Goal: Transaction & Acquisition: Purchase product/service

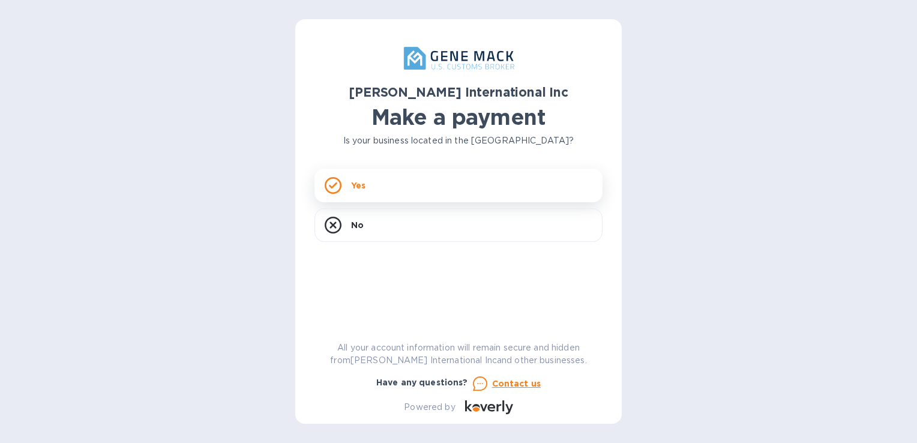
click at [379, 190] on div "Yes" at bounding box center [458, 186] width 288 height 34
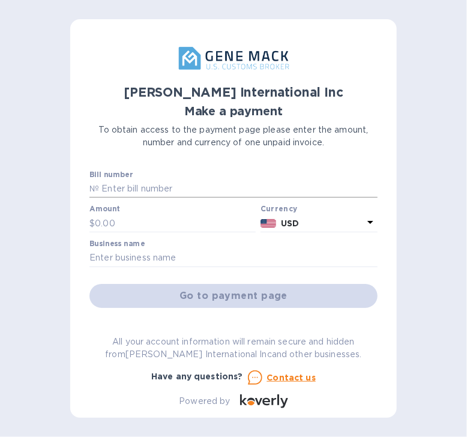
click at [139, 189] on input "text" at bounding box center [238, 189] width 278 height 18
click at [218, 184] on input "00011" at bounding box center [238, 189] width 278 height 18
drag, startPoint x: 185, startPoint y: 185, endPoint x: 71, endPoint y: 167, distance: 114.8
click at [71, 167] on div "[PERSON_NAME] International Inc Make a payment To obtain access to the payment …" at bounding box center [233, 218] width 326 height 398
type input "000117294-001"
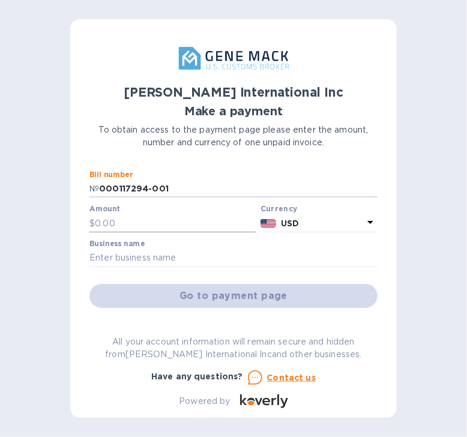
click at [107, 221] on input "text" at bounding box center [175, 223] width 161 height 18
type input "9,330.19"
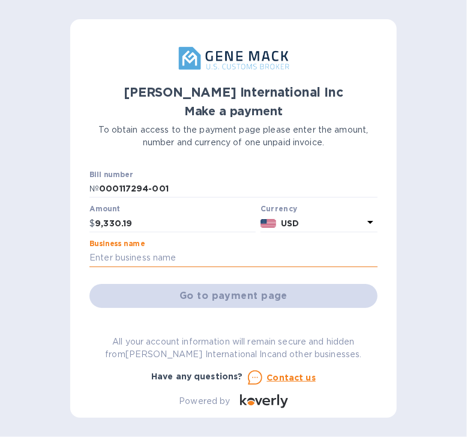
click at [112, 255] on input "text" at bounding box center [233, 258] width 288 height 18
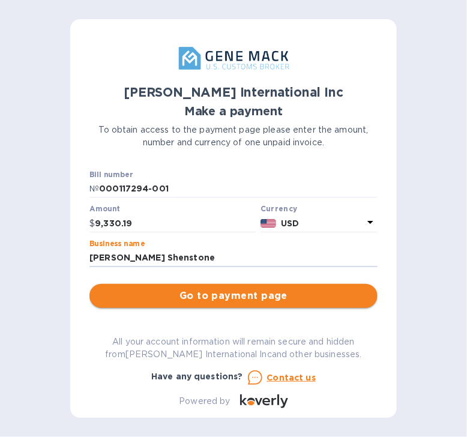
type input "[PERSON_NAME] Shenstone"
click at [241, 287] on button "Go to payment page" at bounding box center [233, 296] width 288 height 24
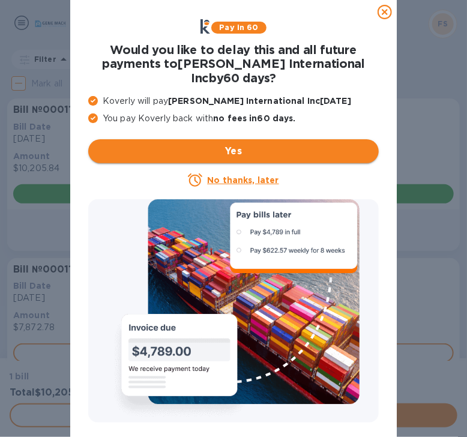
click at [241, 153] on span "Yes" at bounding box center [233, 151] width 271 height 14
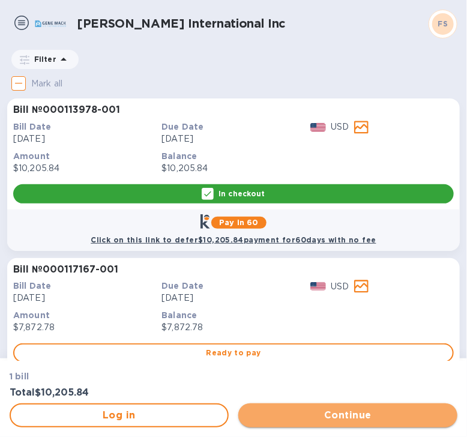
click at [350, 415] on span "Continue" at bounding box center [348, 415] width 200 height 14
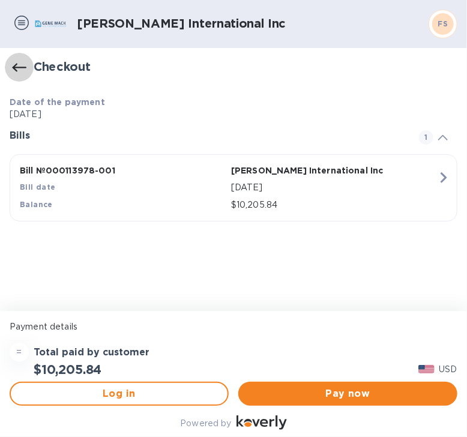
click at [10, 65] on button "button" at bounding box center [19, 67] width 29 height 29
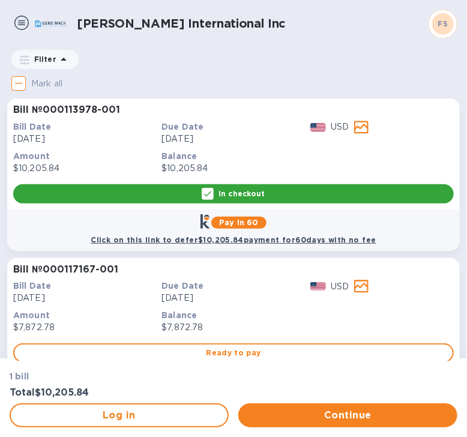
drag, startPoint x: 231, startPoint y: 196, endPoint x: 192, endPoint y: 148, distance: 61.9
click at [206, 155] on p "Balance" at bounding box center [232, 156] width 143 height 12
click at [239, 193] on p "In checkout" at bounding box center [241, 193] width 46 height 10
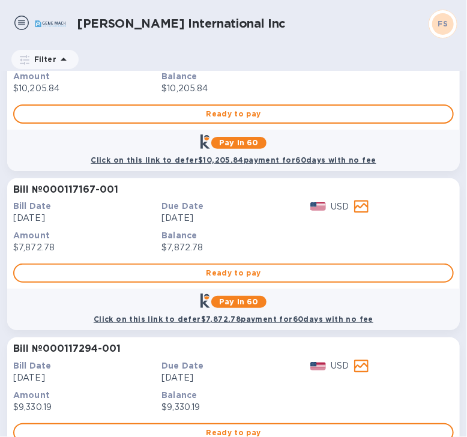
scroll to position [143, 0]
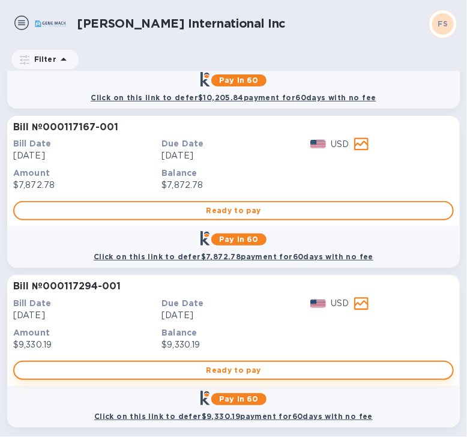
click at [207, 371] on span "Ready to pay" at bounding box center [233, 370] width 419 height 14
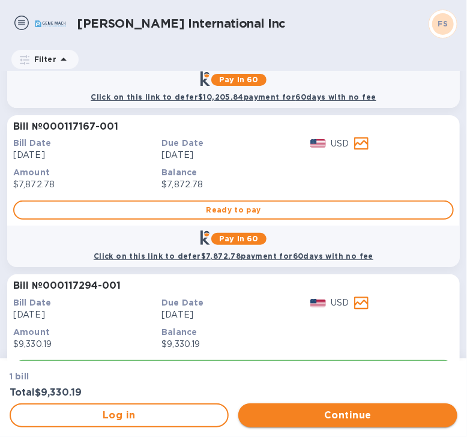
click at [317, 419] on span "Continue" at bounding box center [348, 415] width 200 height 14
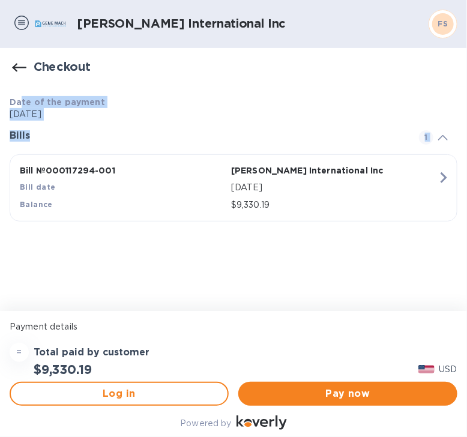
drag, startPoint x: 31, startPoint y: 113, endPoint x: 154, endPoint y: 182, distance: 140.2
click at [154, 182] on div "Date of the payment [DATE] Bills 1 Bill № 000117294-001 [PERSON_NAME] Internati…" at bounding box center [233, 157] width 457 height 151
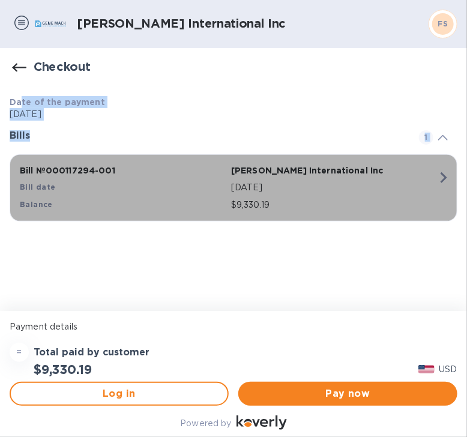
click at [154, 182] on div "Bill date" at bounding box center [122, 187] width 211 height 17
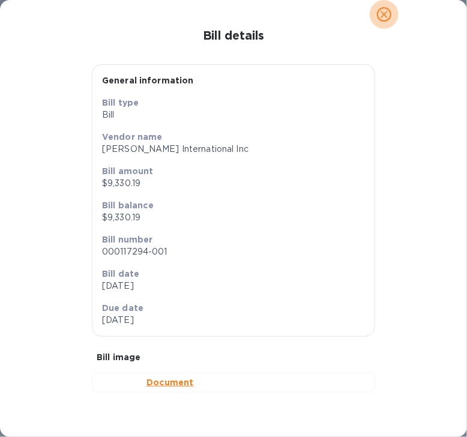
click at [383, 17] on icon "close" at bounding box center [384, 14] width 12 height 12
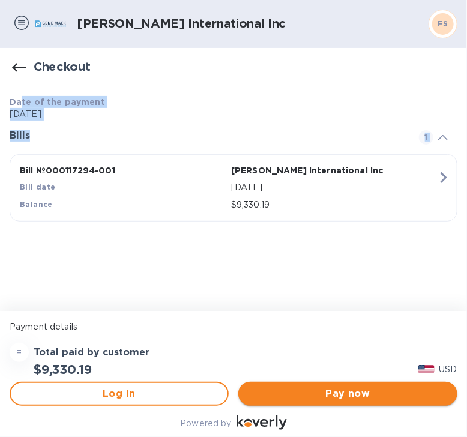
click at [353, 393] on span "Pay now" at bounding box center [348, 393] width 200 height 14
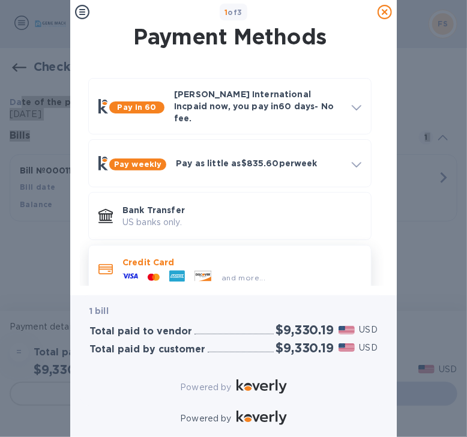
click at [173, 257] on p "Credit Card" at bounding box center [241, 262] width 239 height 12
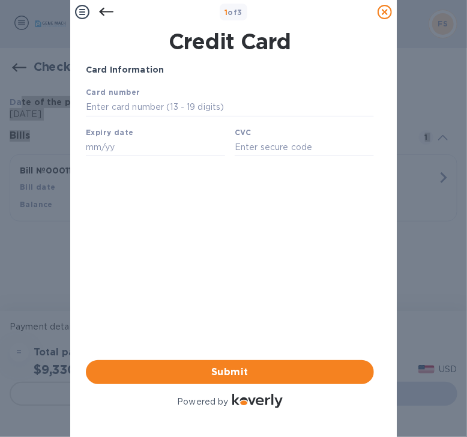
click at [106, 10] on icon at bounding box center [106, 12] width 14 height 14
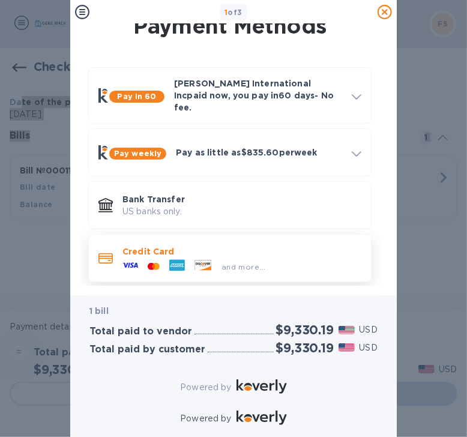
scroll to position [17, 0]
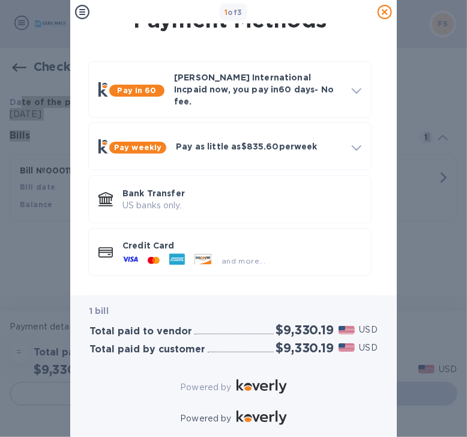
drag, startPoint x: 242, startPoint y: 253, endPoint x: 233, endPoint y: 252, distance: 9.1
click at [233, 256] on span "and more..." at bounding box center [243, 260] width 44 height 9
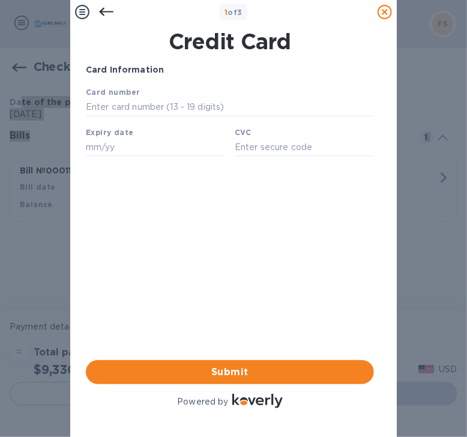
scroll to position [0, 0]
click at [84, 15] on icon at bounding box center [82, 12] width 14 height 14
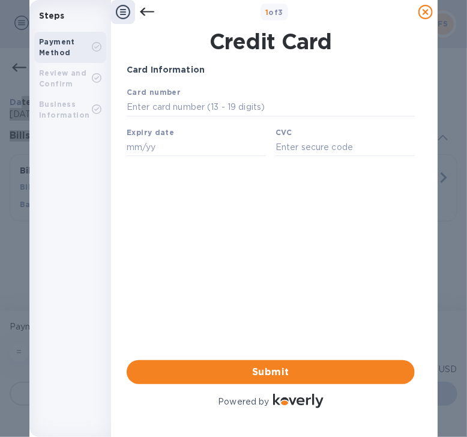
click at [125, 16] on icon at bounding box center [123, 12] width 14 height 14
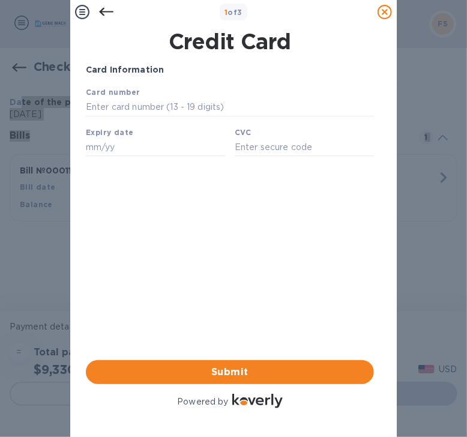
click at [111, 11] on icon at bounding box center [106, 12] width 14 height 14
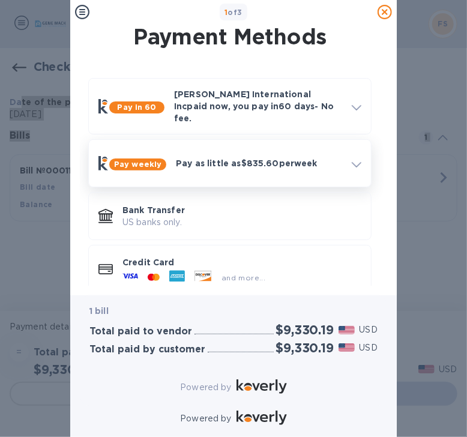
click at [241, 157] on p "Pay as little as $835.60 per week" at bounding box center [259, 163] width 166 height 12
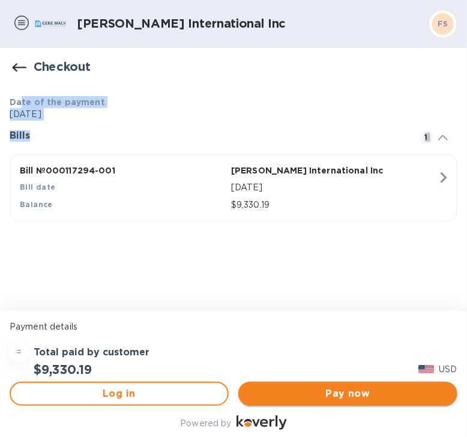
click at [356, 394] on span "Pay now" at bounding box center [348, 393] width 200 height 14
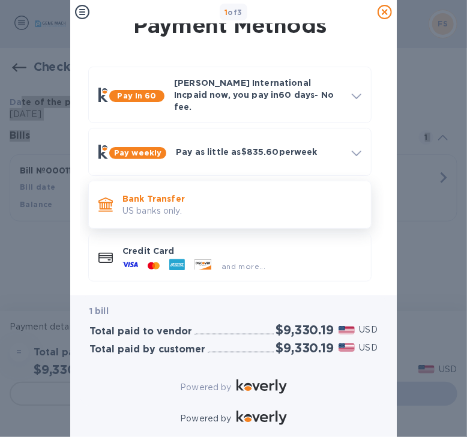
scroll to position [17, 0]
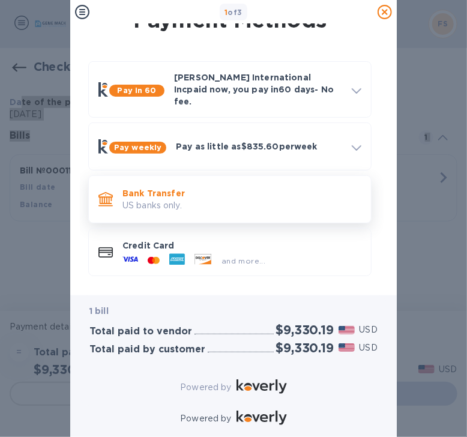
click at [164, 199] on p "US banks only." at bounding box center [241, 205] width 239 height 13
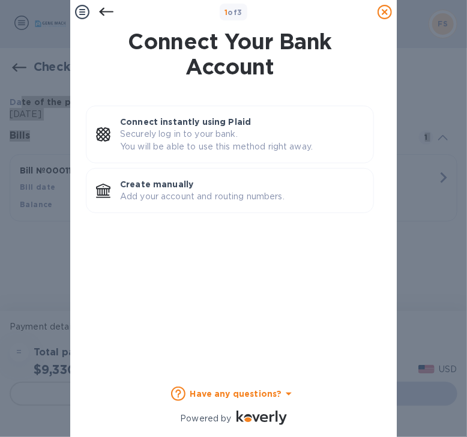
scroll to position [0, 0]
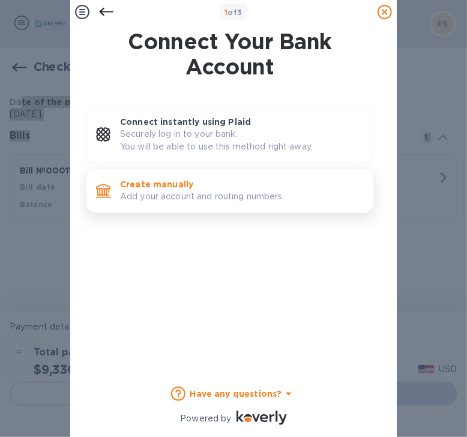
click at [182, 189] on p "Create manually" at bounding box center [242, 184] width 244 height 12
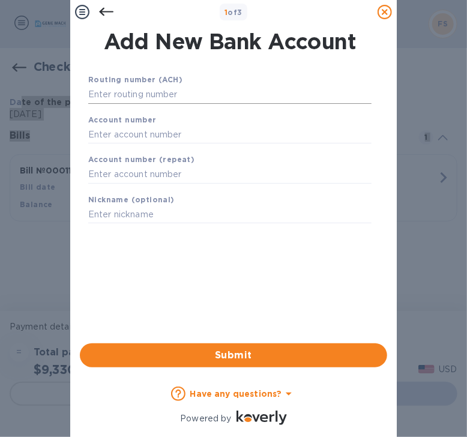
click at [130, 98] on input "text" at bounding box center [229, 95] width 283 height 18
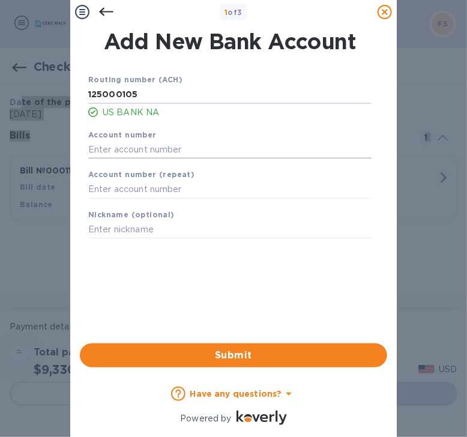
type input "125000105"
click at [119, 152] on input "text" at bounding box center [229, 149] width 283 height 18
type input "153566417363"
click at [168, 194] on input "text" at bounding box center [229, 190] width 283 height 18
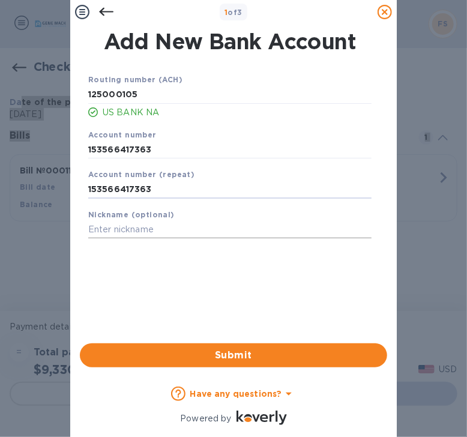
type input "153566417363"
click at [158, 230] on input "text" at bounding box center [229, 230] width 283 height 18
click at [242, 350] on span "Submit" at bounding box center [233, 355] width 288 height 14
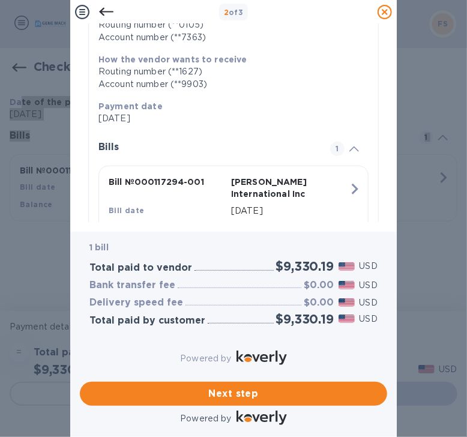
scroll to position [239, 0]
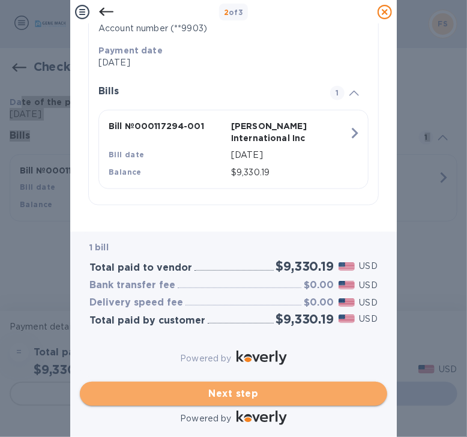
click at [241, 386] on span "Next step" at bounding box center [233, 393] width 288 height 14
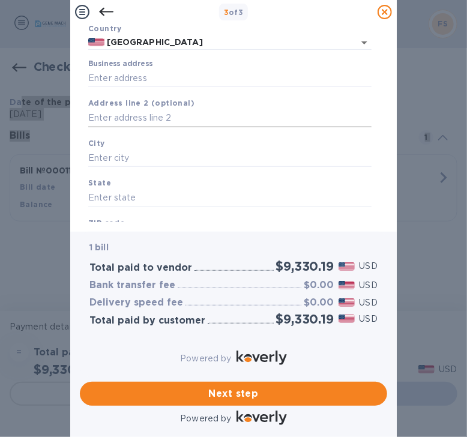
scroll to position [0, 0]
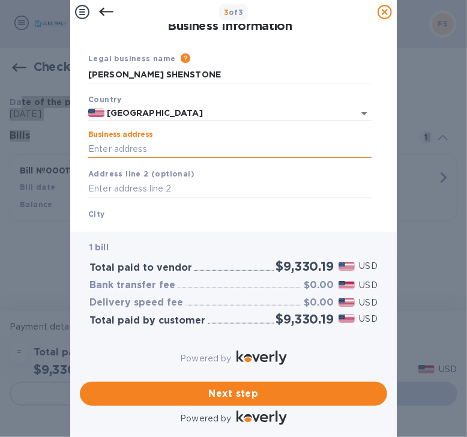
click at [125, 151] on input "Business address" at bounding box center [229, 149] width 283 height 18
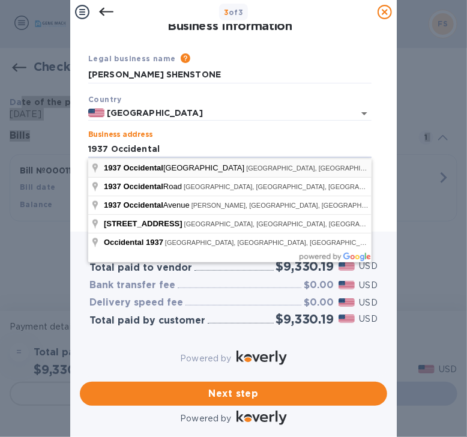
type input "[STREET_ADDRESS]"
type input "[GEOGRAPHIC_DATA]"
type input "WA"
type input "98134"
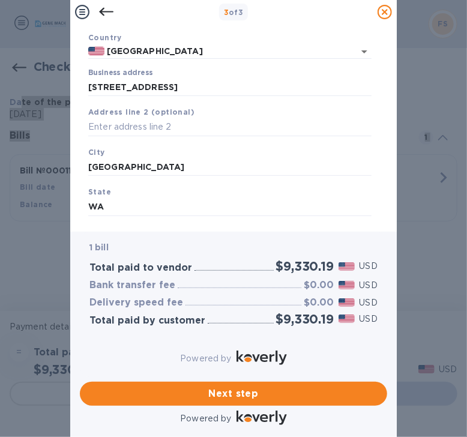
scroll to position [125, 0]
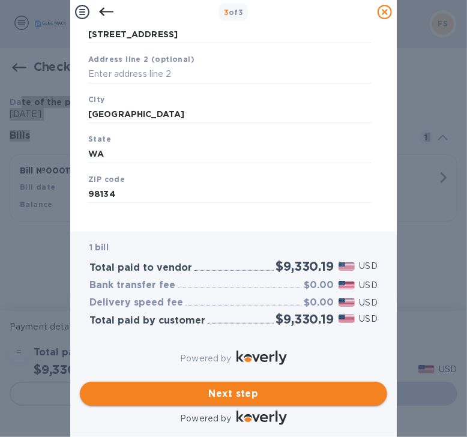
click at [230, 386] on span "Next step" at bounding box center [233, 393] width 288 height 14
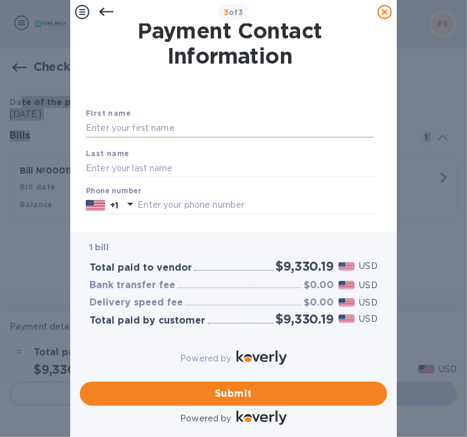
scroll to position [0, 0]
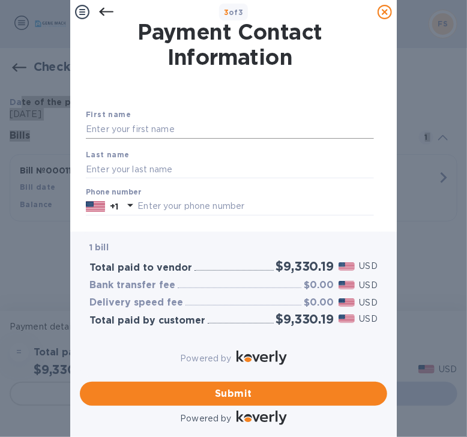
click at [113, 132] on input "text" at bounding box center [230, 130] width 288 height 18
type input "[PERSON_NAME]"
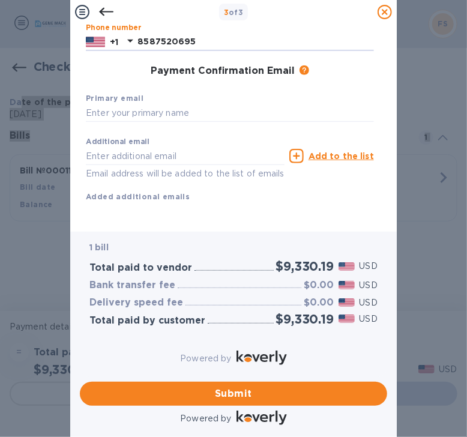
scroll to position [188, 0]
type input "8587520695"
click at [130, 104] on input "text" at bounding box center [230, 113] width 288 height 18
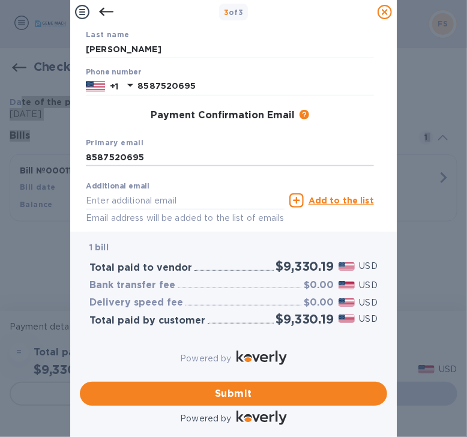
scroll to position [180, 0]
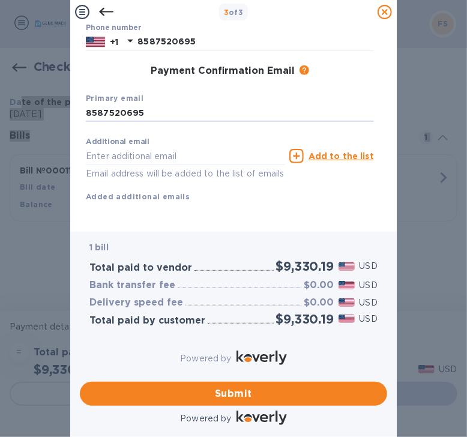
drag, startPoint x: 146, startPoint y: 101, endPoint x: 76, endPoint y: 98, distance: 70.3
click at [76, 98] on div "Payment Contact Information First name [PERSON_NAME] Last name [PERSON_NAME] Ph…" at bounding box center [233, 128] width 326 height 208
type input "[PERSON_NAME][EMAIL_ADDRESS][DOMAIN_NAME]"
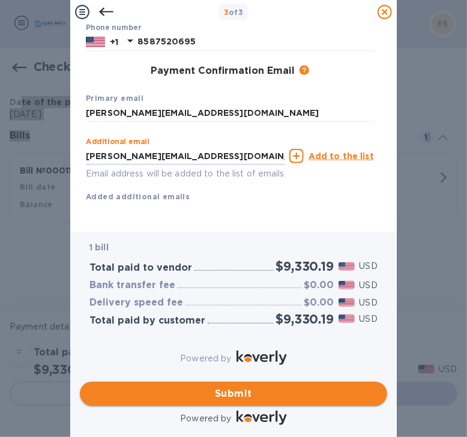
type input "[PERSON_NAME][EMAIL_ADDRESS][DOMAIN_NAME]"
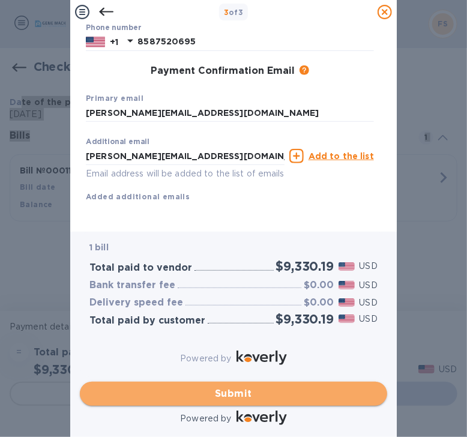
click at [235, 386] on span "Submit" at bounding box center [233, 393] width 288 height 14
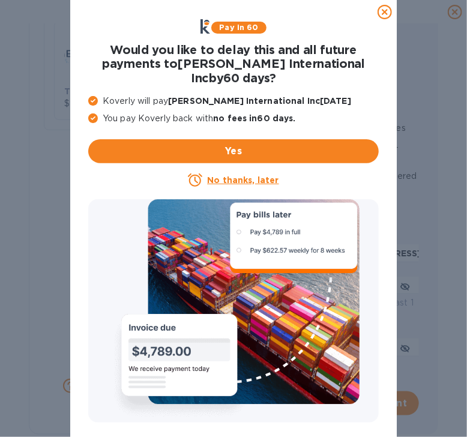
scroll to position [59, 0]
click at [382, 16] on icon at bounding box center [384, 12] width 14 height 14
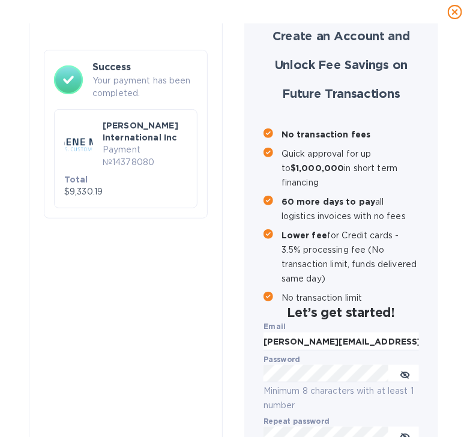
scroll to position [0, 0]
